Goal: Task Accomplishment & Management: Manage account settings

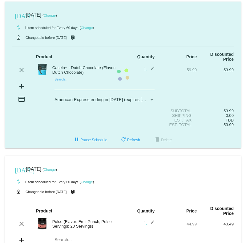
click at [58, 85] on mat-card "[DATE] [DATE] ( Change ) autorenew 1 item scheduled for Every 60 days ( Change …" at bounding box center [123, 75] width 236 height 146
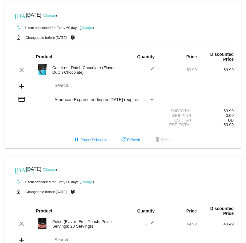
click at [150, 100] on div "Payment Method" at bounding box center [151, 100] width 3 height 2
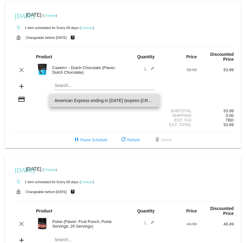
click at [154, 101] on span "American Express ending in [DATE] (expires [CREDIT_CARD_DATA])" at bounding box center [104, 100] width 100 height 13
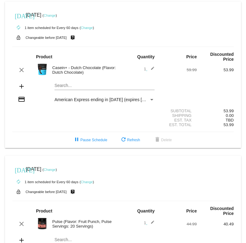
click at [56, 15] on link "Change" at bounding box center [50, 16] width 12 height 4
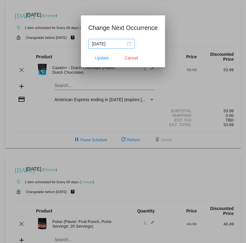
click at [122, 45] on div "[DATE]" at bounding box center [111, 43] width 39 height 7
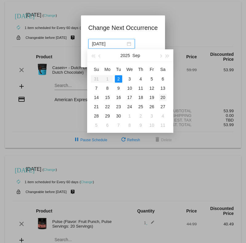
click at [162, 97] on div "20" at bounding box center [162, 97] width 7 height 7
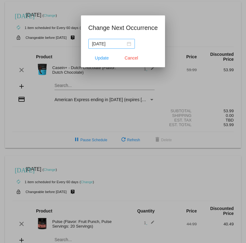
click at [123, 45] on div "[DATE]" at bounding box center [111, 43] width 39 height 7
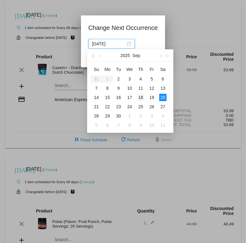
click at [142, 98] on div "18" at bounding box center [140, 97] width 7 height 7
type input "[DATE]"
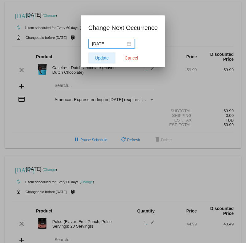
click at [105, 60] on span "Update" at bounding box center [102, 57] width 14 height 5
